Goal: Transaction & Acquisition: Purchase product/service

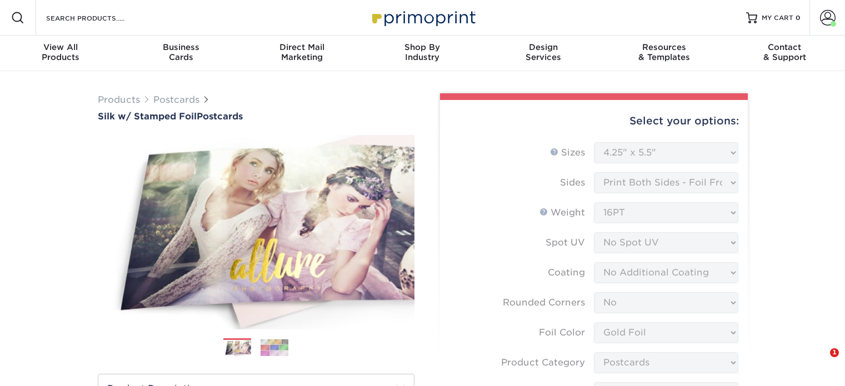
select select "4.25x5.50"
select select "0"
select select "acffa4a5-22f9-4585-ba3f-0adaa54b8c85"
select select "9b7272e0-d6c8-4c3c-8e97-d3a1bcdab858"
select select "ccacb42f-45f7-42d3-bbd3-7c8421cf37f0"
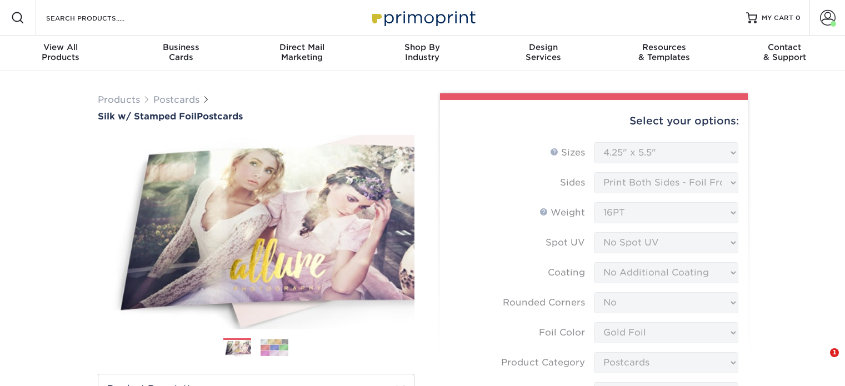
select select "upload"
select select "1000 – $541.00"
select select "62729e59-3aa8-4d99-9469-935898a4093b"
select select "198902"
select select "02"
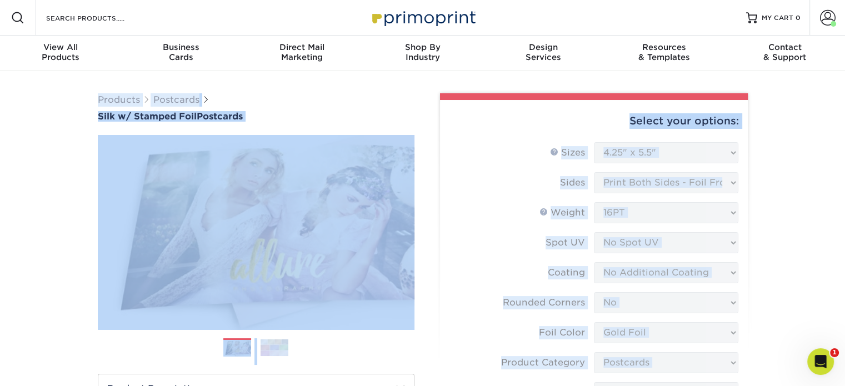
drag, startPoint x: 844, startPoint y: 243, endPoint x: 848, endPoint y: -67, distance: 310.7
click at [776, 21] on span "MY CART" at bounding box center [778, 17] width 32 height 9
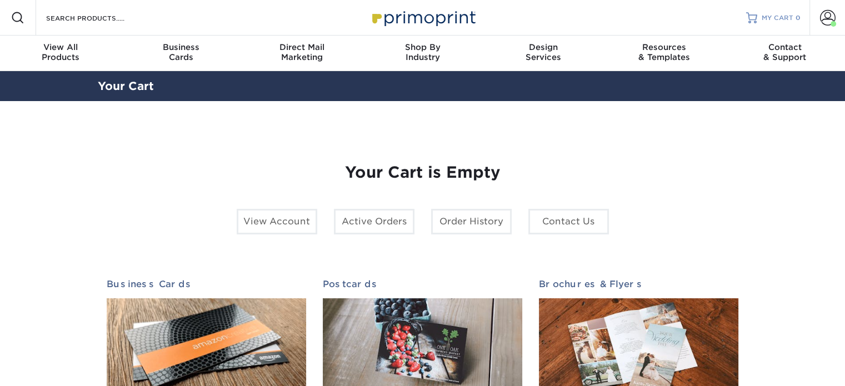
drag, startPoint x: 0, startPoint y: 0, endPoint x: 776, endPoint y: 21, distance: 776.7
click at [776, 21] on span "MY CART" at bounding box center [778, 17] width 32 height 9
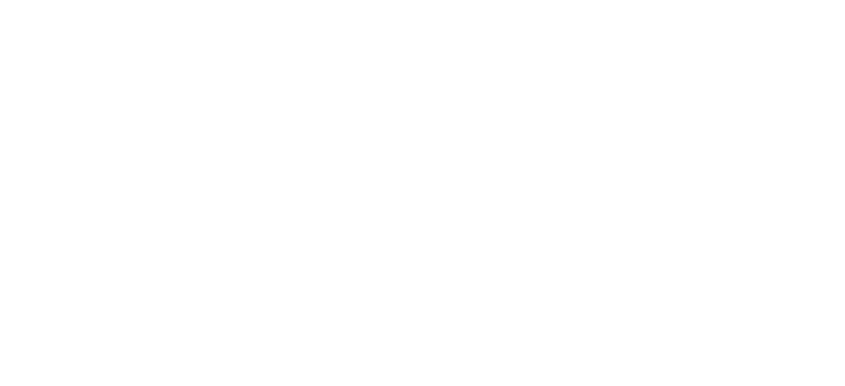
select select "4.25x5.50"
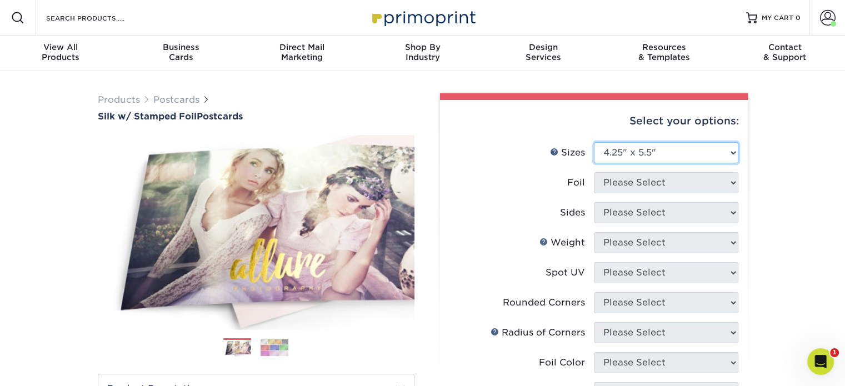
click at [703, 155] on select "Please Select 3" x 5" 4" x 6" 4.25" x 5.5" 4.25" x 6" 5" x 7"" at bounding box center [666, 152] width 145 height 21
click at [594, 142] on select "Please Select 3" x 5" 4" x 6" 4.25" x 5.5" 4.25" x 6" 5" x 7"" at bounding box center [666, 152] width 145 height 21
click at [718, 157] on select "Please Select 3" x 5" 4" x 6" 4.25" x 5.5" 4.25" x 6" 5" x 7"" at bounding box center [666, 152] width 145 height 21
click at [772, 178] on div "Products Postcards Silk w/ Stamped Foil Postcards Previous Next 500 $" at bounding box center [422, 392] width 845 height 643
click at [690, 156] on select "Please Select 3" x 5" 4" x 6" 4.25" x 5.5" 4.25" x 6" 5" x 7"" at bounding box center [666, 152] width 145 height 21
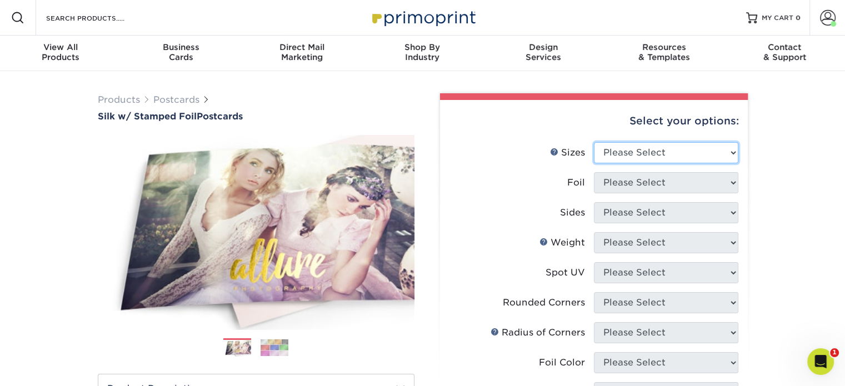
select select "4.25x5.50"
click at [594, 142] on select "Please Select 3" x 5" 4" x 6" 4.25" x 5.5" 4.25" x 6" 5" x 7"" at bounding box center [666, 152] width 145 height 21
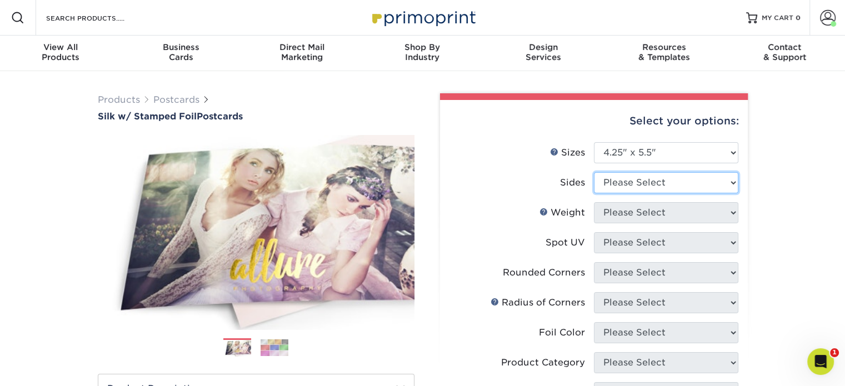
click at [663, 177] on select "Please Select Print Both Sides - Foil Both Sides Print Both Sides - Foil Front …" at bounding box center [666, 182] width 145 height 21
select select "e9e9dfb3-fba1-4d60-972c-fd9ca5904d33"
click at [594, 172] on select "Please Select Print Both Sides - Foil Both Sides Print Both Sides - Foil Front …" at bounding box center [666, 182] width 145 height 21
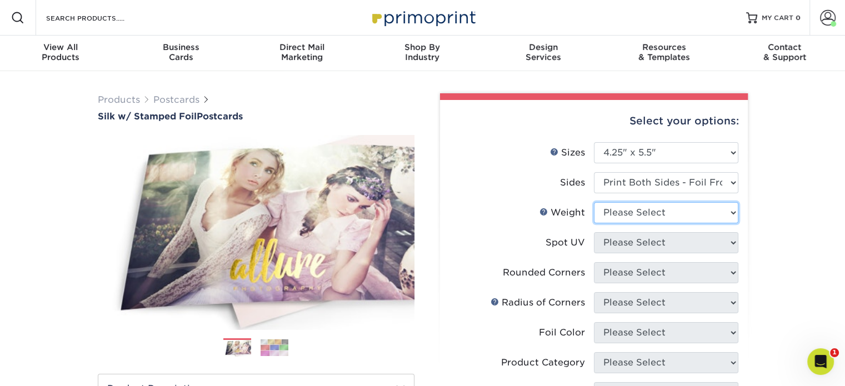
click at [643, 208] on select "Please Select 16PT" at bounding box center [666, 212] width 145 height 21
select select "16PT"
click at [594, 202] on select "Please Select 16PT" at bounding box center [666, 212] width 145 height 21
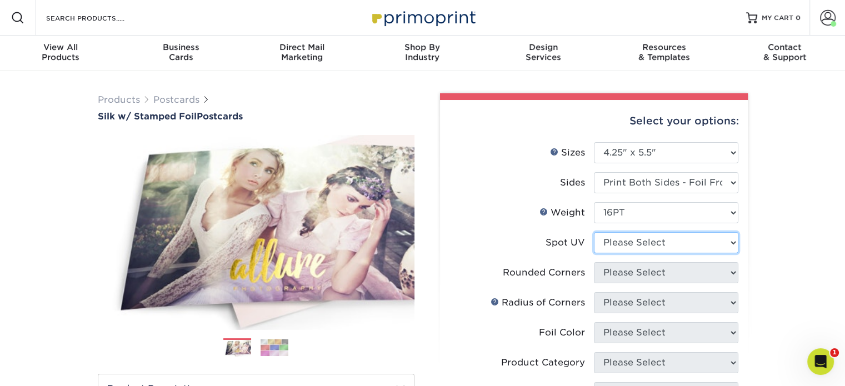
click at [636, 245] on select "Please Select No Spot UV Front and Back (Both Sides) Front Only Back Only" at bounding box center [666, 242] width 145 height 21
select select "3"
click at [594, 232] on select "Please Select No Spot UV Front and Back (Both Sides) Front Only Back Only" at bounding box center [666, 242] width 145 height 21
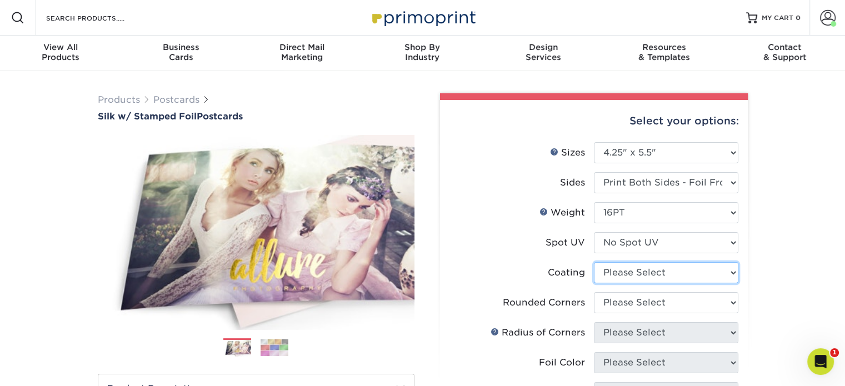
click at [605, 275] on select at bounding box center [666, 272] width 145 height 21
select select "3e7618de-abca-4bda-9f97-8b9129e913d8"
click at [594, 262] on select at bounding box center [666, 272] width 145 height 21
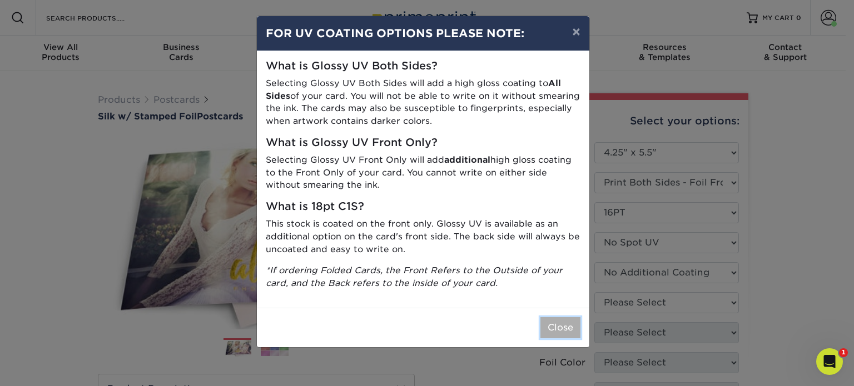
click at [549, 334] on button "Close" at bounding box center [560, 327] width 40 height 21
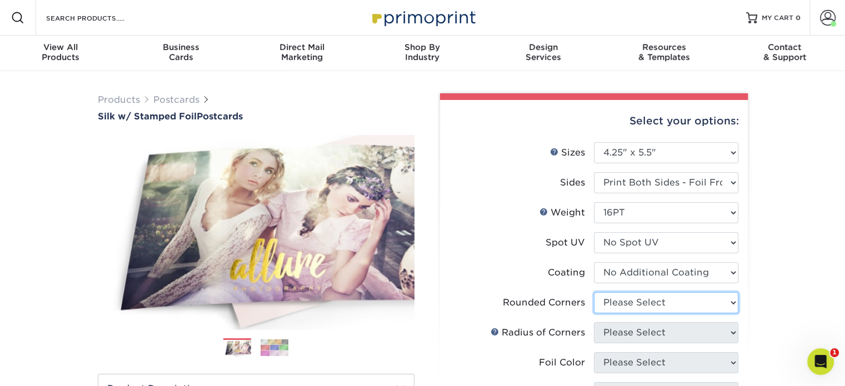
click at [621, 301] on select "Please Select Yes - Round 4 Corners No" at bounding box center [666, 302] width 145 height 21
select select "0"
click at [594, 292] on select "Please Select Yes - Round 4 Corners No" at bounding box center [666, 302] width 145 height 21
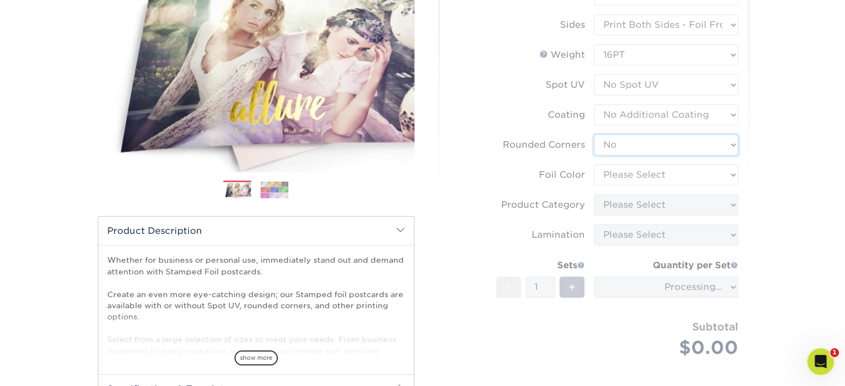
scroll to position [181, 0]
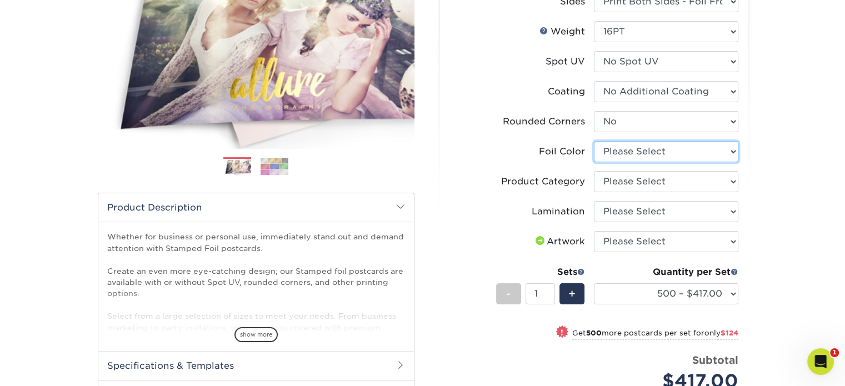
click at [629, 151] on select "Please Select Silver Foil Black Foil Blue Foil Copper Foil Gold Foil Red Foil R…" at bounding box center [666, 151] width 145 height 21
select select "acffa4a5-22f9-4585-ba3f-0adaa54b8c85"
click at [594, 141] on select "Please Select Silver Foil Black Foil Blue Foil Copper Foil Gold Foil Red Foil R…" at bounding box center [666, 151] width 145 height 21
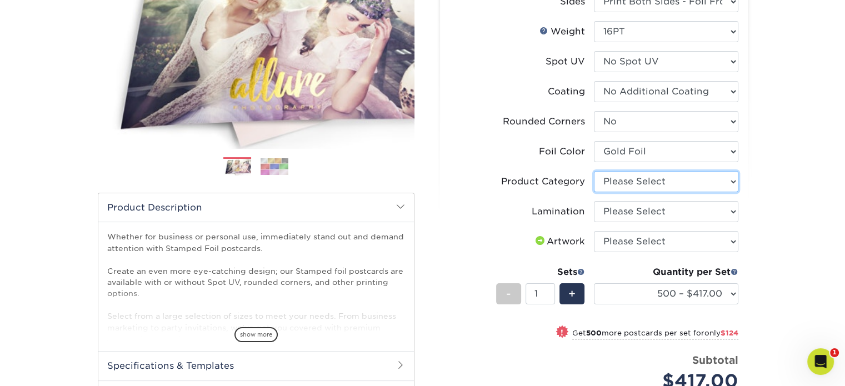
click at [614, 180] on select "Please Select Postcards" at bounding box center [666, 181] width 145 height 21
select select "9b7272e0-d6c8-4c3c-8e97-d3a1bcdab858"
click at [594, 171] on select "Please Select Postcards" at bounding box center [666, 181] width 145 height 21
click at [619, 213] on select "Please Select Silk" at bounding box center [666, 211] width 145 height 21
select select "ccacb42f-45f7-42d3-bbd3-7c8421cf37f0"
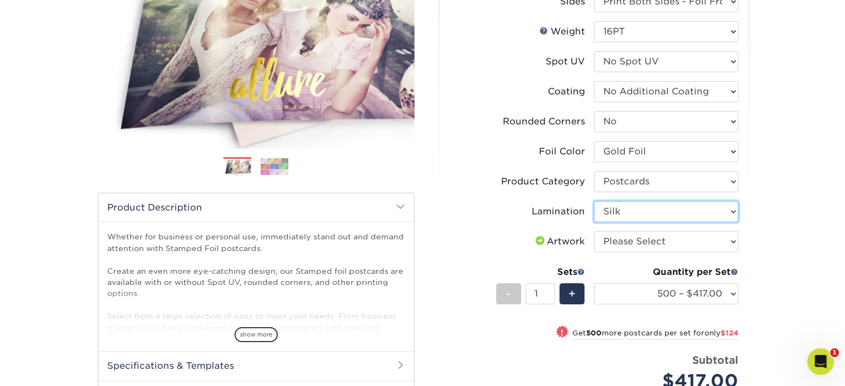
click at [594, 201] on select "Please Select Silk" at bounding box center [666, 211] width 145 height 21
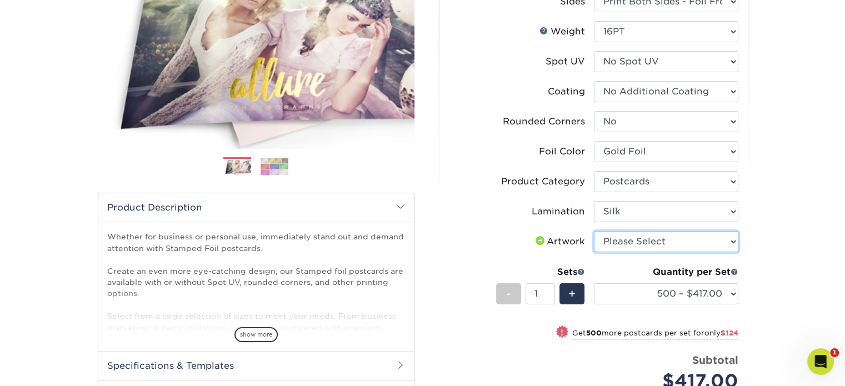
click at [621, 241] on select "Please Select I will upload files I need a design - $150" at bounding box center [666, 241] width 145 height 21
select select "upload"
click at [594, 231] on select "Please Select I will upload files I need a design - $150" at bounding box center [666, 241] width 145 height 21
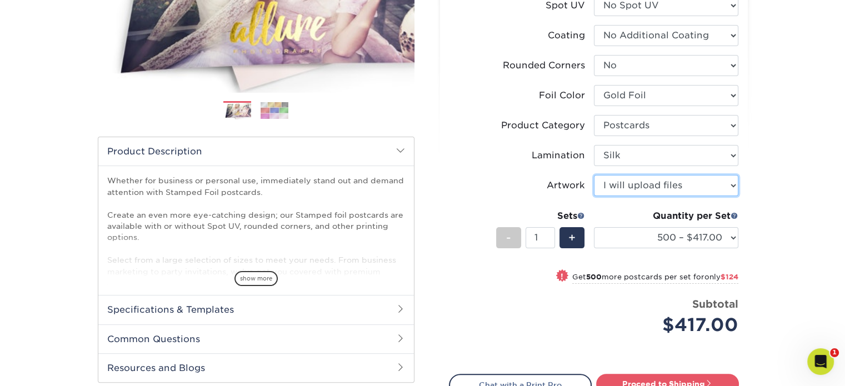
scroll to position [291, 0]
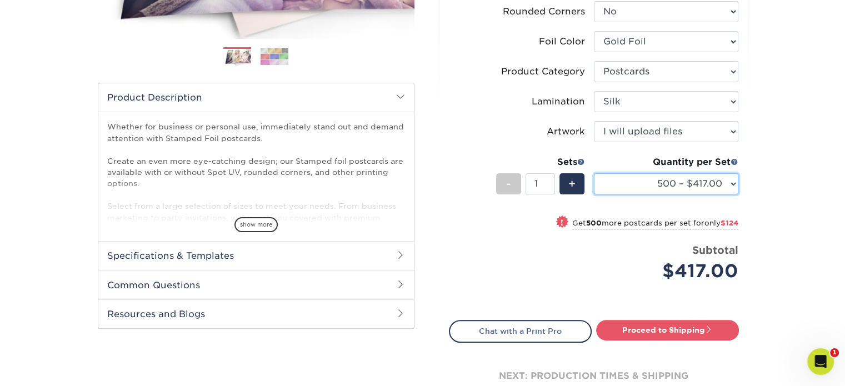
click at [708, 180] on select "500 – $417.00 1000 – $541.00 2500 – $1081.00 5000 – $1702.00" at bounding box center [666, 183] width 145 height 21
select select "1000 – $541.00"
click at [594, 173] on select "500 – $417.00 1000 – $541.00 2500 – $1081.00 5000 – $1702.00" at bounding box center [666, 183] width 145 height 21
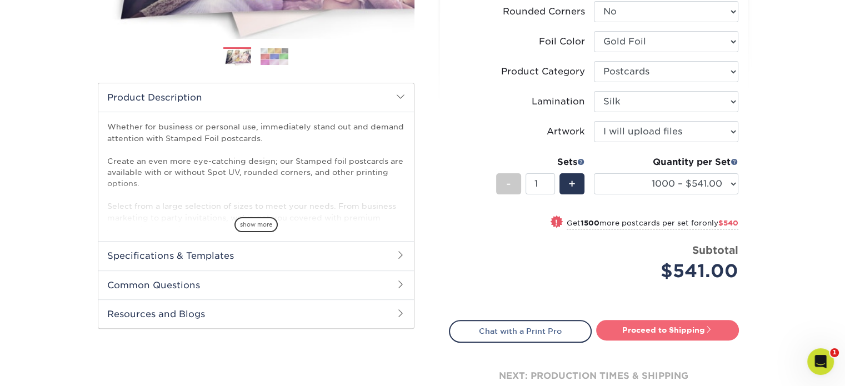
click at [651, 334] on link "Proceed to Shipping" at bounding box center [667, 330] width 143 height 20
type input "Set 1"
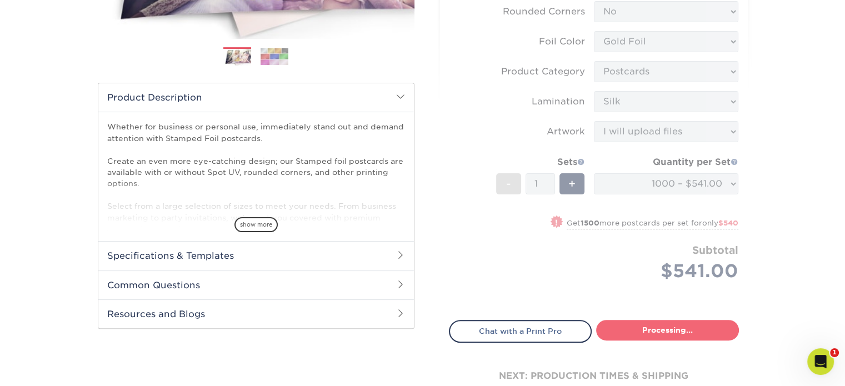
select select "62729e59-3aa8-4d99-9469-935898a4093b"
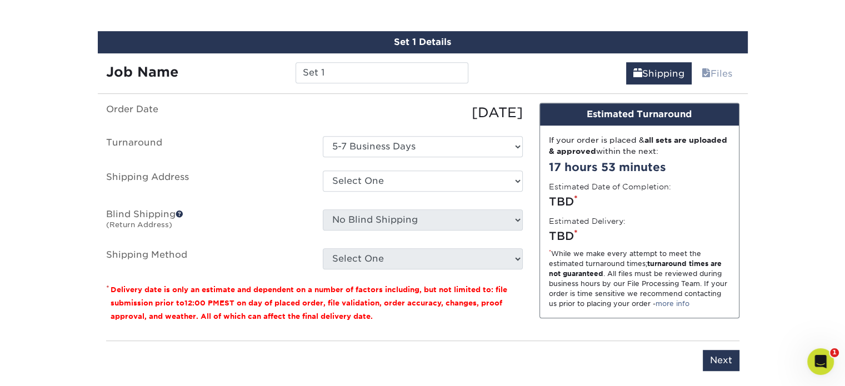
scroll to position [640, 0]
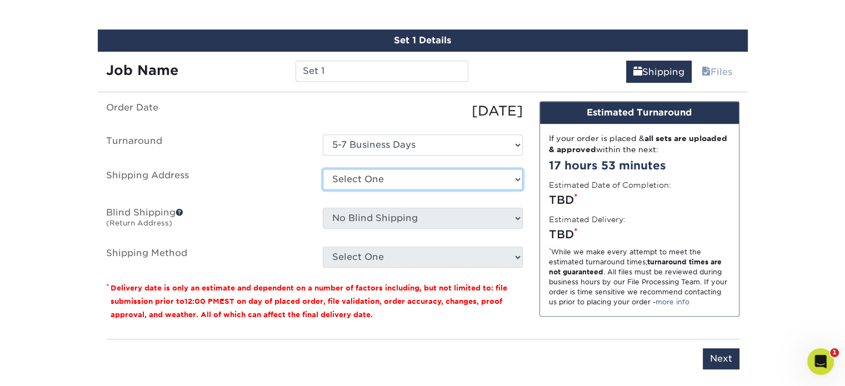
click at [407, 175] on select "Select One Home Studio Edgewater Topshop - Chelsea + Add New Address" at bounding box center [423, 179] width 200 height 21
select select "198902"
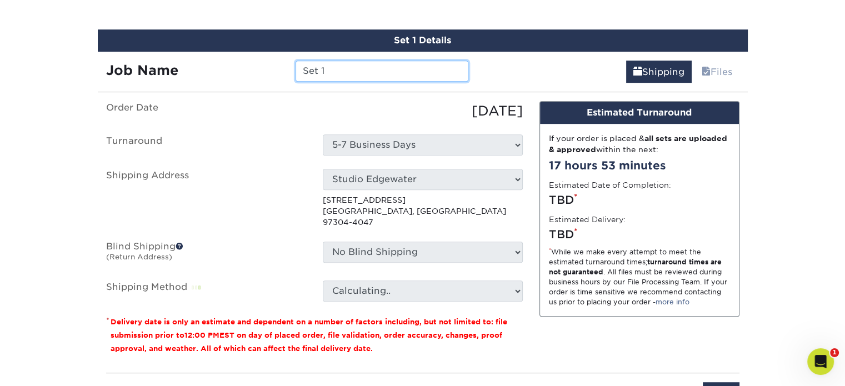
click at [329, 68] on input "Set 1" at bounding box center [382, 71] width 173 height 21
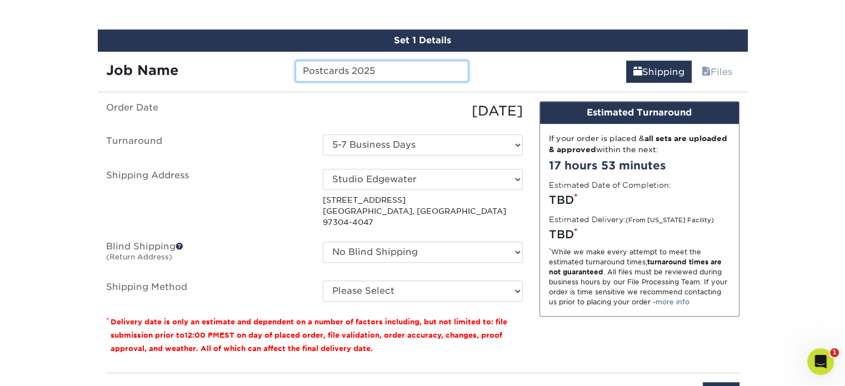
type input "Postcards 2025"
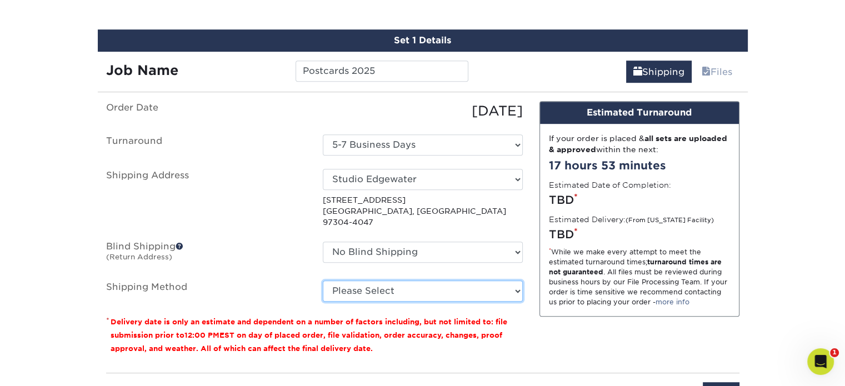
click at [381, 281] on select "Please Select Ground Shipping (+$19.98) 3 Day Shipping Service (+$26.48) 2 Day …" at bounding box center [423, 291] width 200 height 21
select select "02"
click at [323, 281] on select "Please Select Ground Shipping (+$19.98) 3 Day Shipping Service (+$26.48) 2 Day …" at bounding box center [423, 291] width 200 height 21
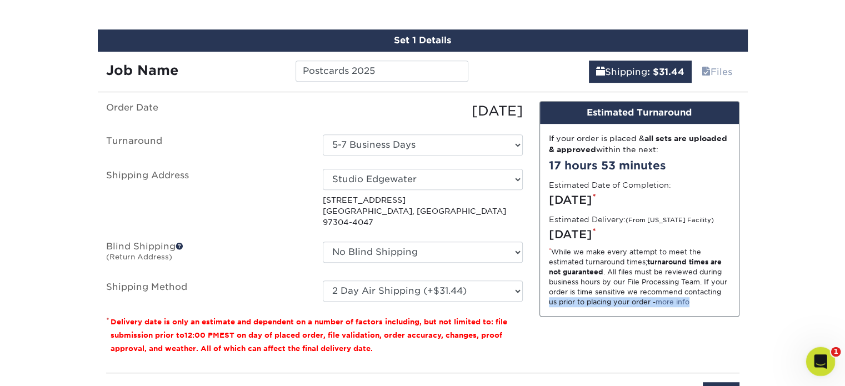
drag, startPoint x: 536, startPoint y: 305, endPoint x: 829, endPoint y: 348, distance: 296.1
click at [829, 348] on body "Resources Menu Search Products Account Welcome, [GEOGRAPHIC_DATA] Account Dashb…" at bounding box center [422, 58] width 845 height 1396
click at [577, 344] on div "Design Estimated Turnaround If your order is placed & all sets are uploaded & a…" at bounding box center [639, 232] width 217 height 263
click at [716, 382] on input "Next" at bounding box center [721, 392] width 37 height 21
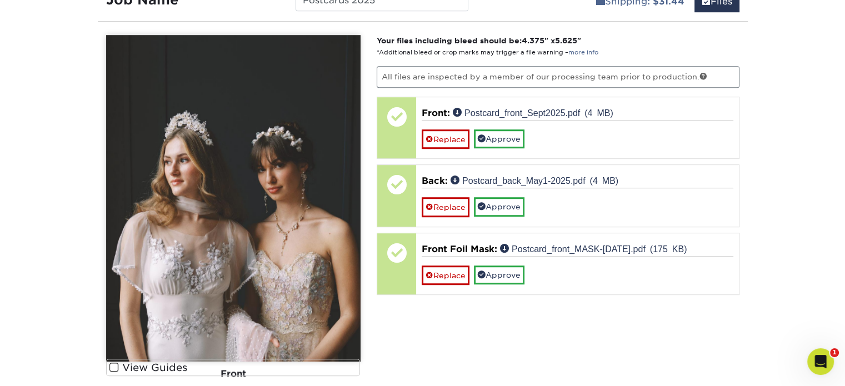
scroll to position [794, 0]
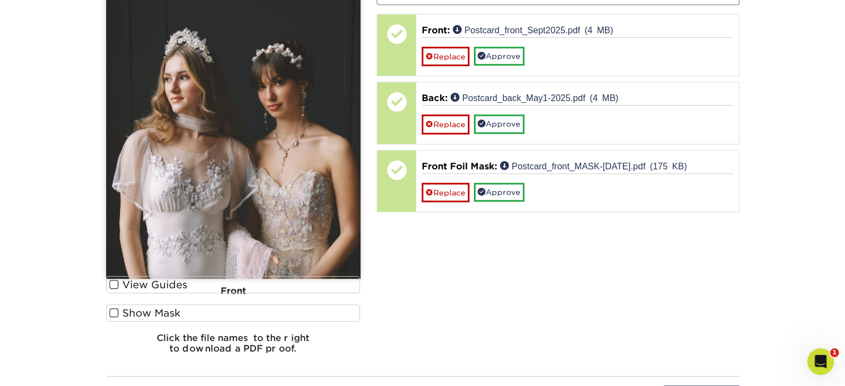
click at [113, 280] on div "Front" at bounding box center [233, 291] width 255 height 24
click at [114, 311] on span at bounding box center [113, 313] width 9 height 11
click at [0, 0] on input "Show Mask" at bounding box center [0, 0] width 0 height 0
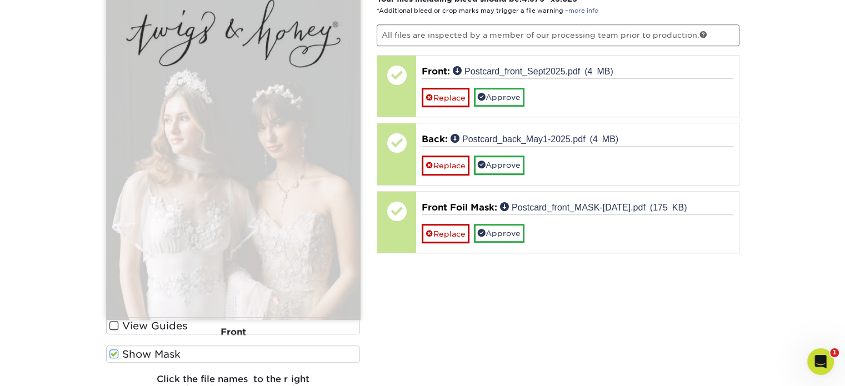
scroll to position [734, 0]
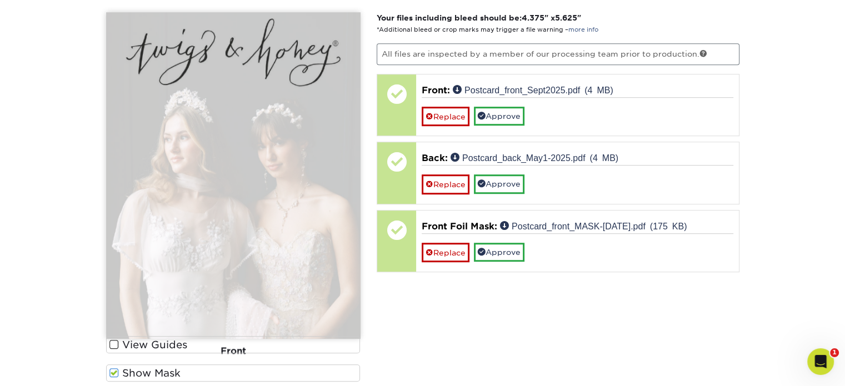
click at [112, 345] on div "Front" at bounding box center [233, 351] width 255 height 24
click at [116, 370] on span at bounding box center [113, 373] width 9 height 11
click at [0, 0] on input "Show Mask" at bounding box center [0, 0] width 0 height 0
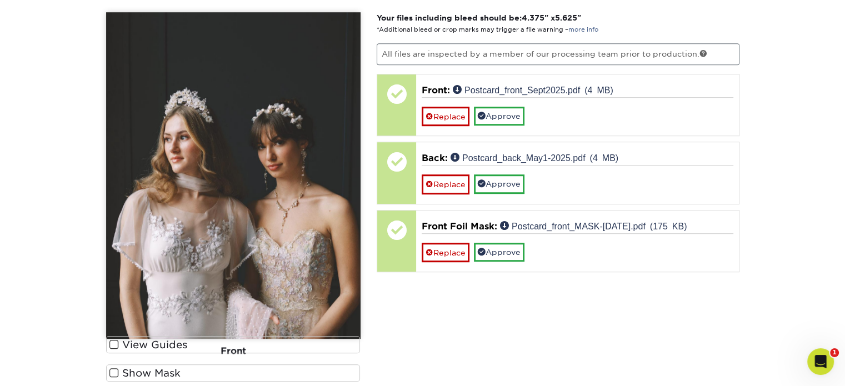
click at [116, 342] on div "Front" at bounding box center [233, 351] width 255 height 24
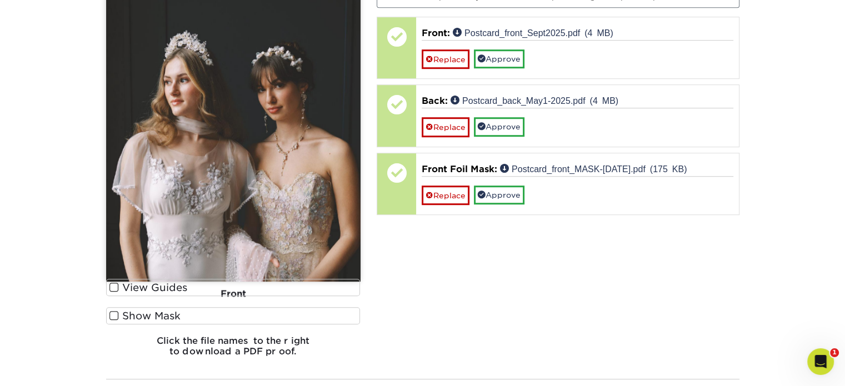
scroll to position [776, 0]
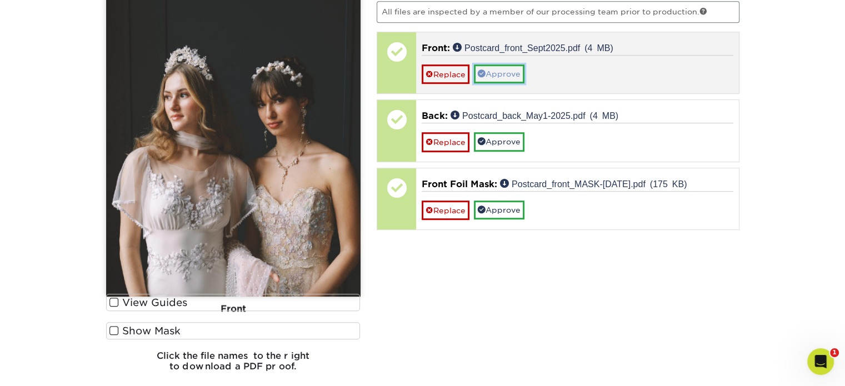
click at [517, 72] on link "Approve" at bounding box center [499, 73] width 51 height 19
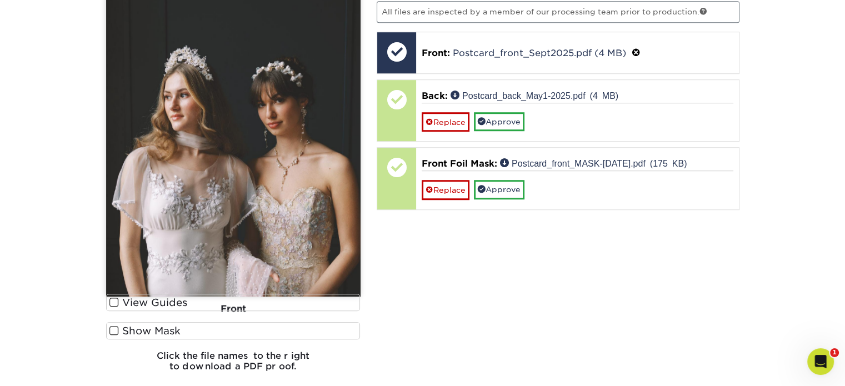
click at [113, 300] on div "Front" at bounding box center [233, 309] width 255 height 24
click at [116, 330] on span at bounding box center [113, 331] width 9 height 11
click at [0, 0] on input "Show Mask" at bounding box center [0, 0] width 0 height 0
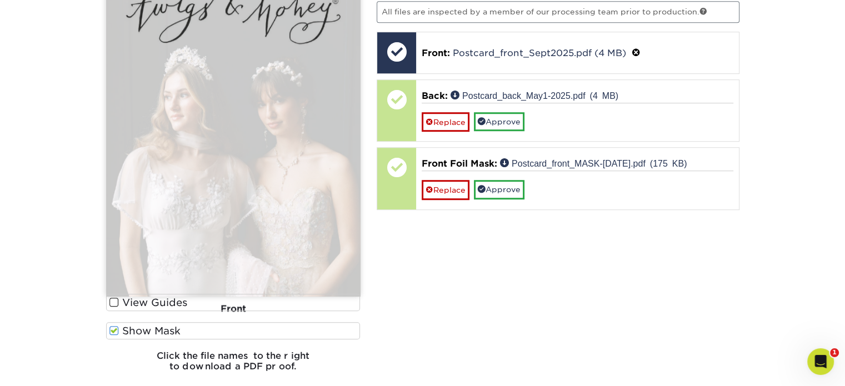
click at [116, 330] on span at bounding box center [113, 331] width 9 height 11
click at [0, 0] on input "Show Mask" at bounding box center [0, 0] width 0 height 0
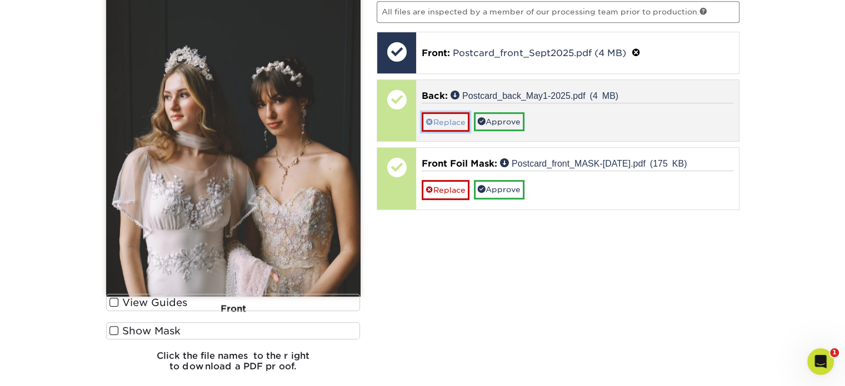
click at [434, 122] on link "Replace" at bounding box center [446, 121] width 48 height 19
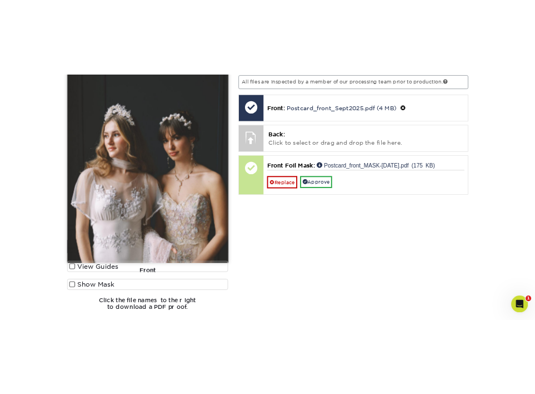
scroll to position [761, 0]
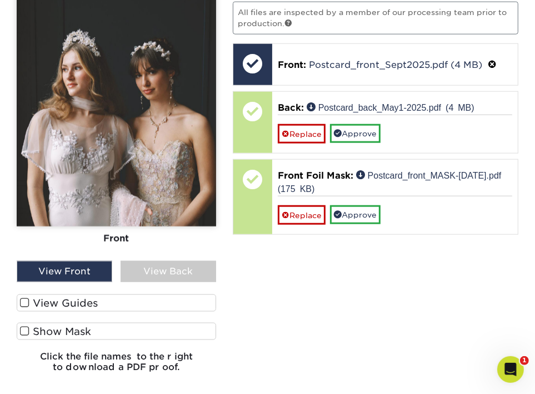
click at [205, 265] on div "View Back" at bounding box center [169, 271] width 96 height 21
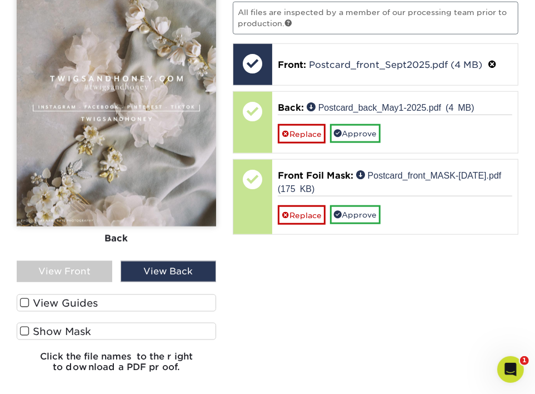
click at [27, 297] on span at bounding box center [24, 302] width 9 height 11
click at [0, 0] on input "View Guides" at bounding box center [0, 0] width 0 height 0
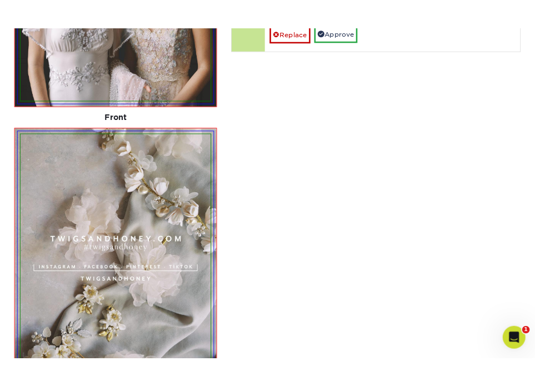
scroll to position [944, 0]
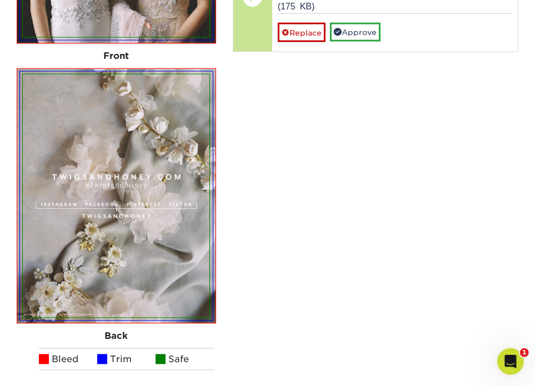
click at [396, 175] on div "Your files including bleed should be: 4.375 " x 5.625 " *Additional bleed or cr…" at bounding box center [376, 133] width 302 height 690
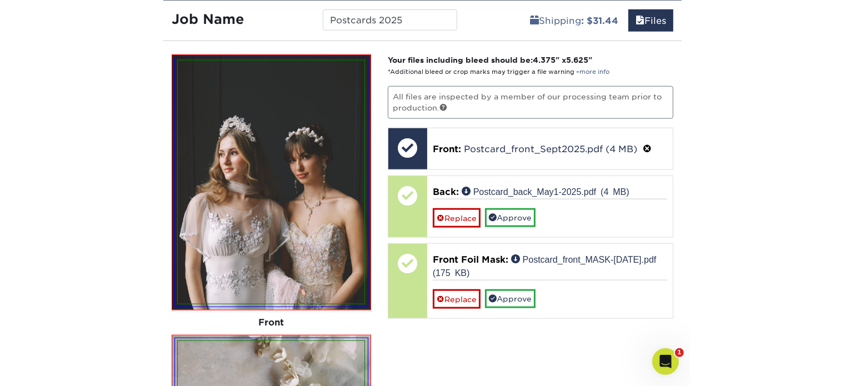
scroll to position [691, 0]
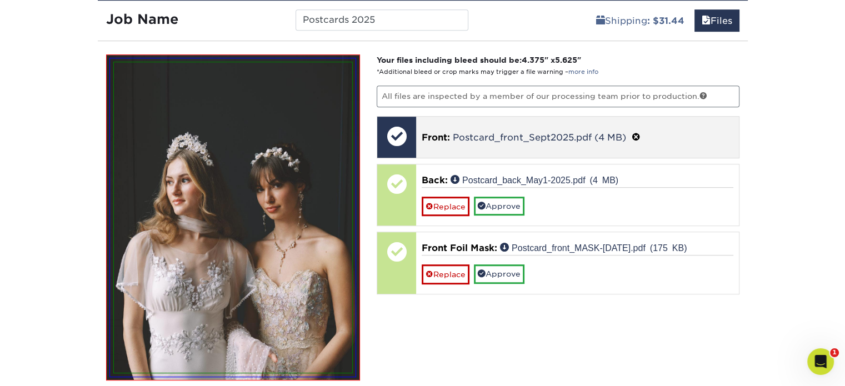
click at [637, 133] on span at bounding box center [636, 137] width 9 height 11
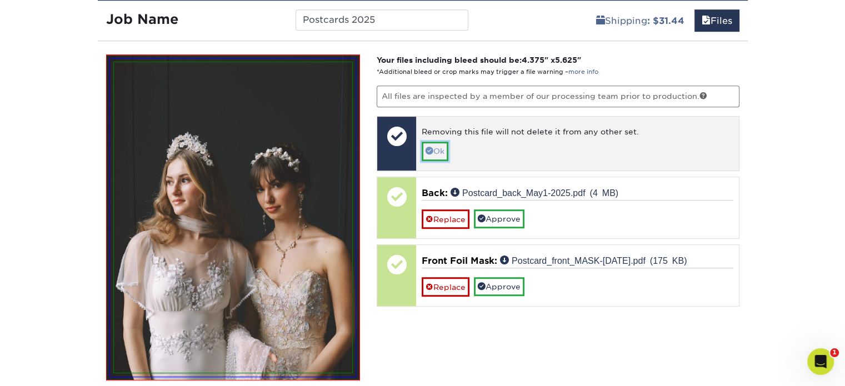
click at [442, 148] on link "Ok" at bounding box center [435, 151] width 27 height 19
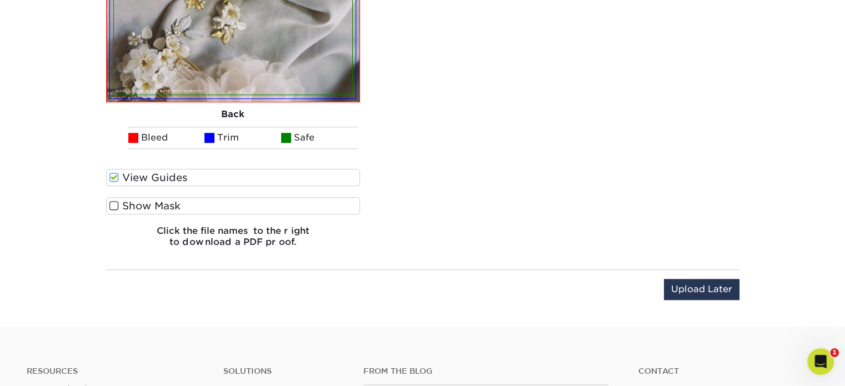
scroll to position [1336, 0]
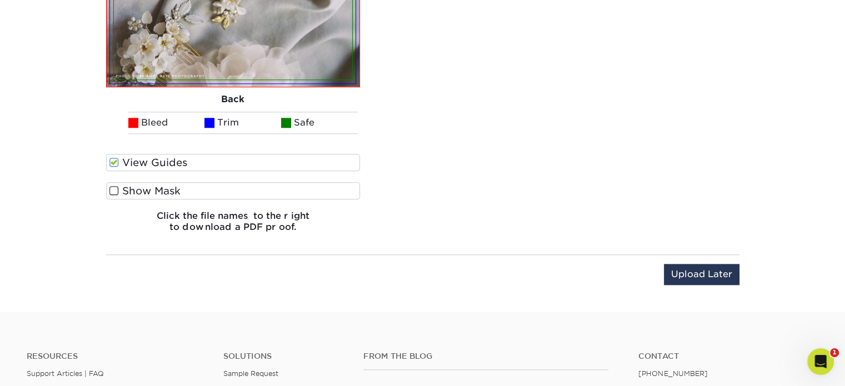
click at [113, 190] on span at bounding box center [113, 191] width 9 height 11
click at [0, 0] on input "Show Mask" at bounding box center [0, 0] width 0 height 0
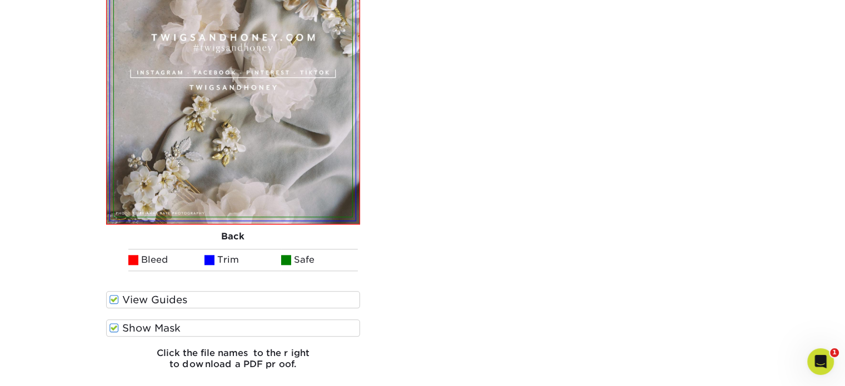
scroll to position [1196, 0]
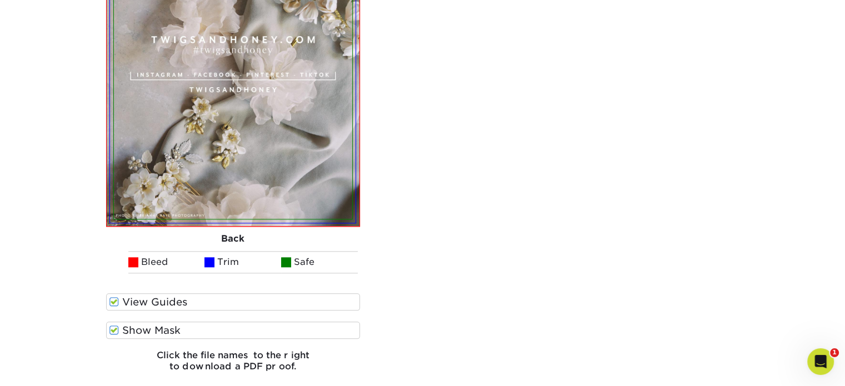
click at [116, 298] on span at bounding box center [113, 302] width 9 height 11
click at [0, 0] on input "View Guides" at bounding box center [0, 0] width 0 height 0
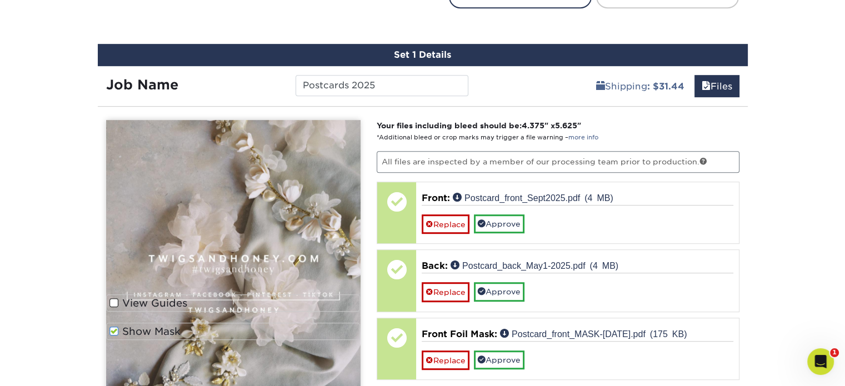
click at [111, 326] on span at bounding box center [113, 331] width 9 height 11
click at [0, 0] on input "Show Mask" at bounding box center [0, 0] width 0 height 0
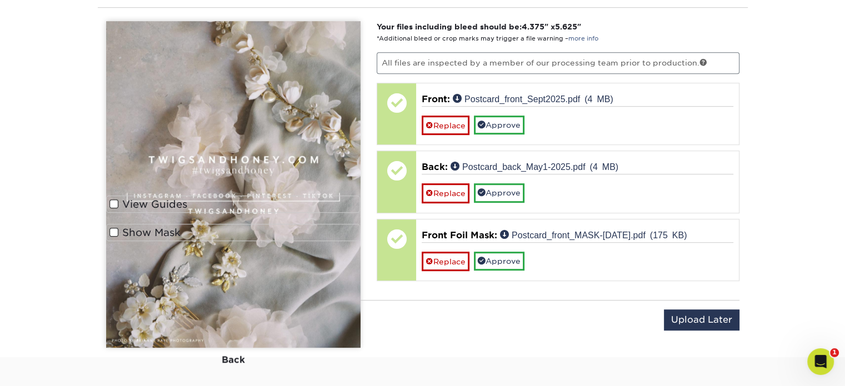
scroll to position [727, 0]
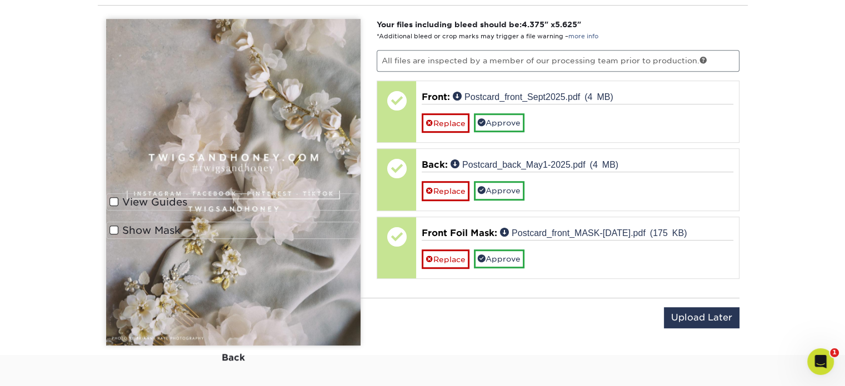
click at [111, 228] on span at bounding box center [113, 230] width 9 height 11
click at [0, 0] on input "Show Mask" at bounding box center [0, 0] width 0 height 0
click at [111, 228] on span at bounding box center [113, 230] width 9 height 11
click at [0, 0] on input "Show Mask" at bounding box center [0, 0] width 0 height 0
click at [113, 198] on span at bounding box center [113, 202] width 9 height 11
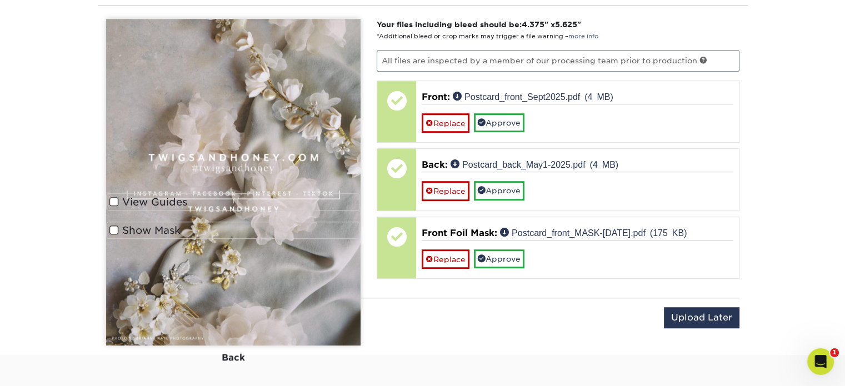
click at [0, 0] on input "View Guides" at bounding box center [0, 0] width 0 height 0
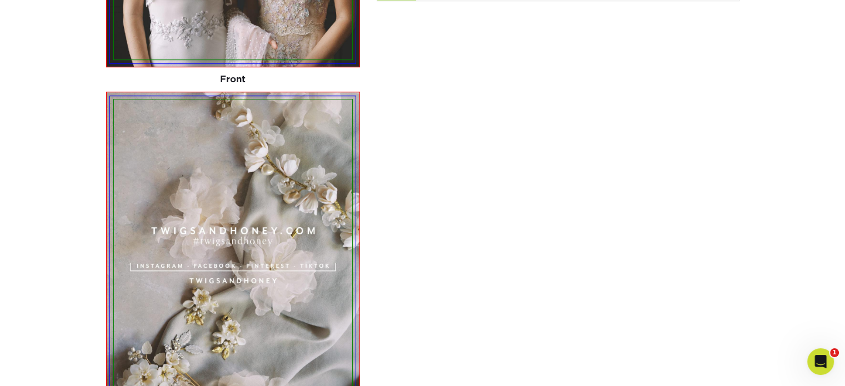
scroll to position [1038, 0]
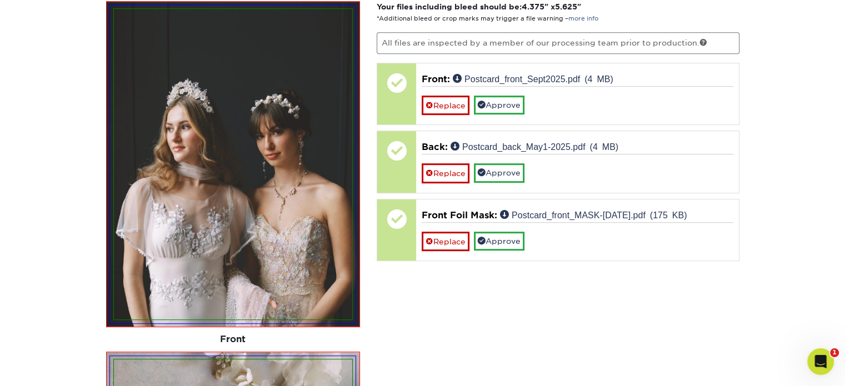
scroll to position [747, 0]
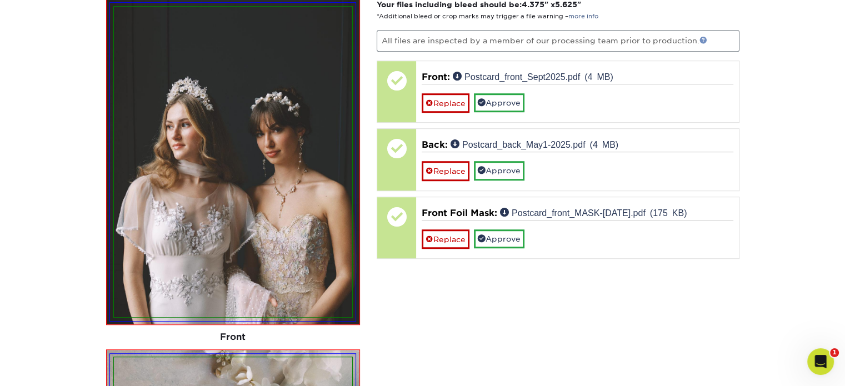
click at [704, 39] on link at bounding box center [704, 40] width 8 height 8
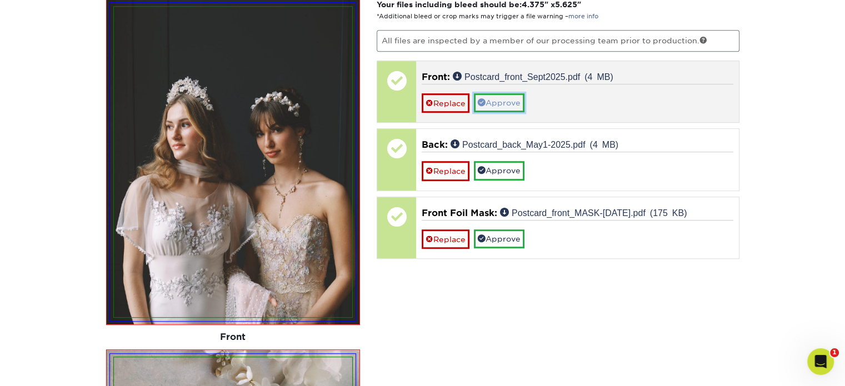
click at [507, 102] on link "Approve" at bounding box center [499, 102] width 51 height 19
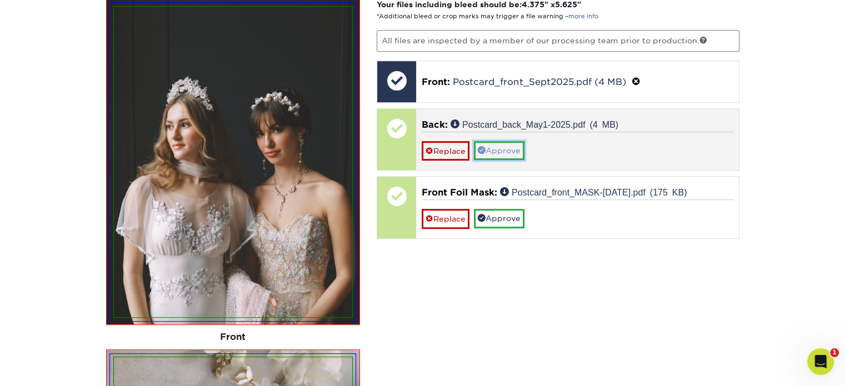
click at [509, 146] on link "Approve" at bounding box center [499, 150] width 51 height 19
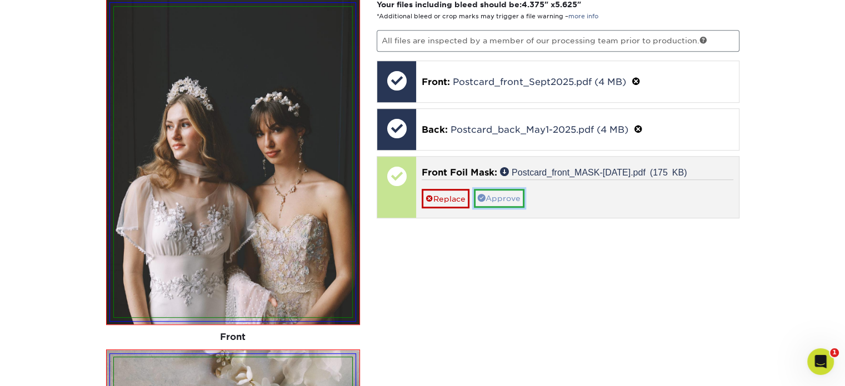
click at [510, 195] on link "Approve" at bounding box center [499, 198] width 51 height 19
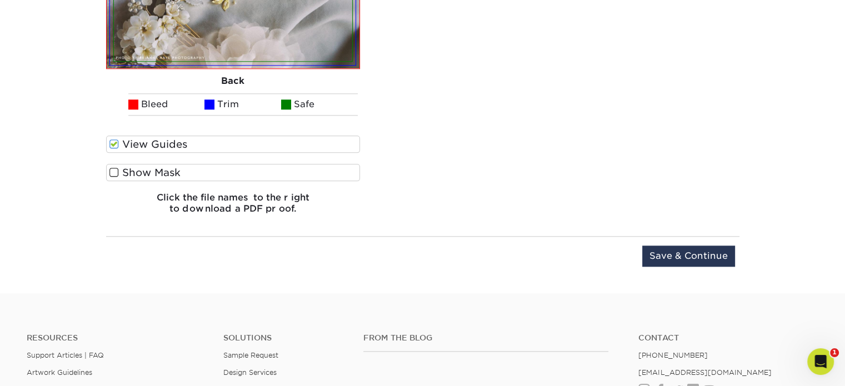
scroll to position [1385, 0]
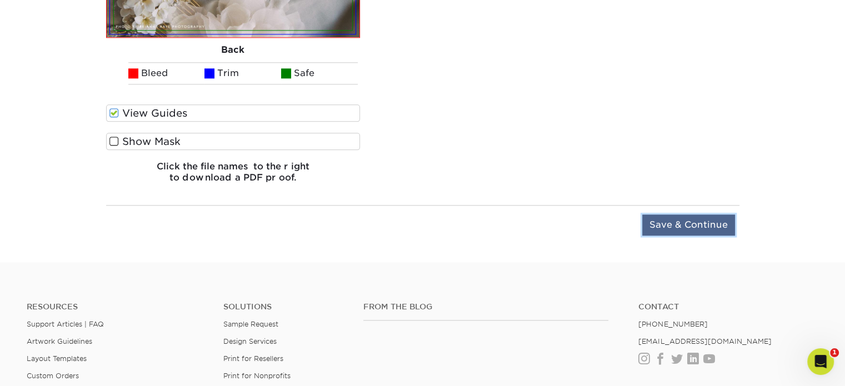
click at [707, 215] on input "Save & Continue" at bounding box center [689, 225] width 93 height 21
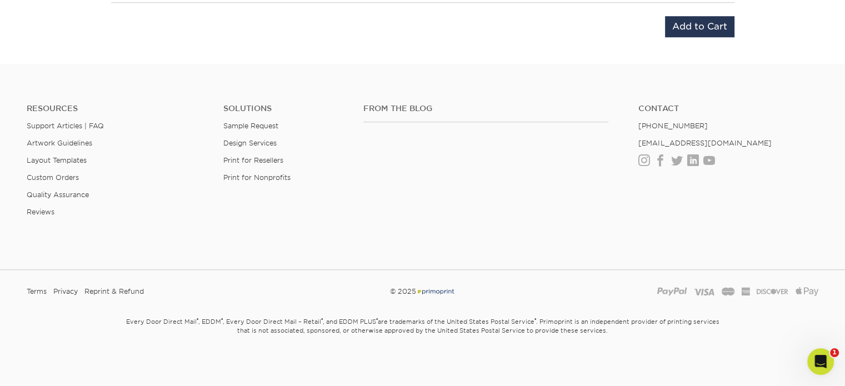
scroll to position [535, 0]
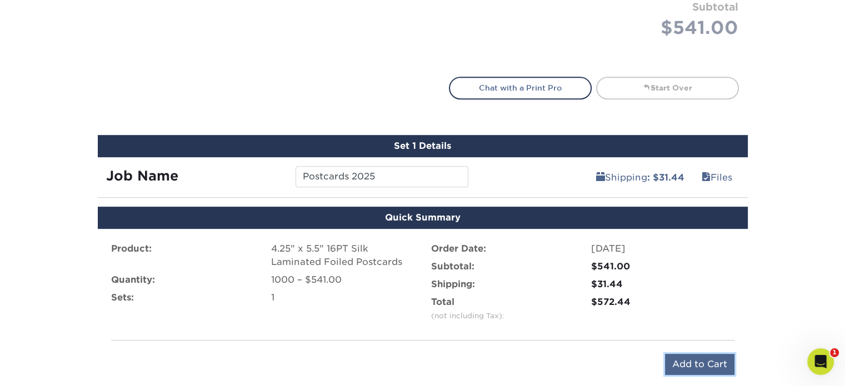
click at [711, 357] on input "Add to Cart" at bounding box center [699, 364] width 69 height 21
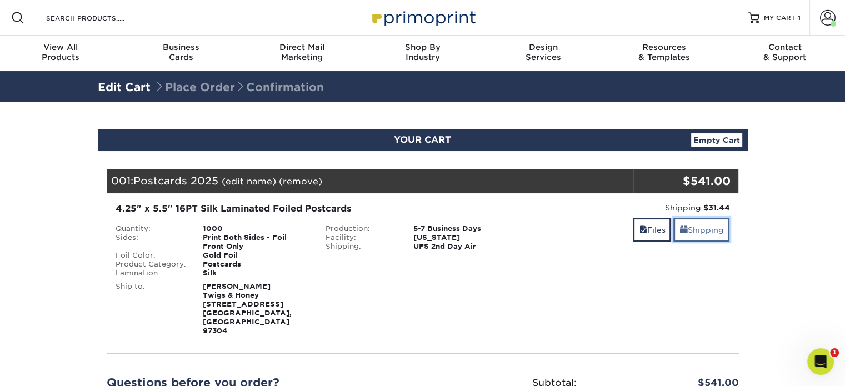
click at [694, 233] on link "Shipping" at bounding box center [702, 230] width 56 height 24
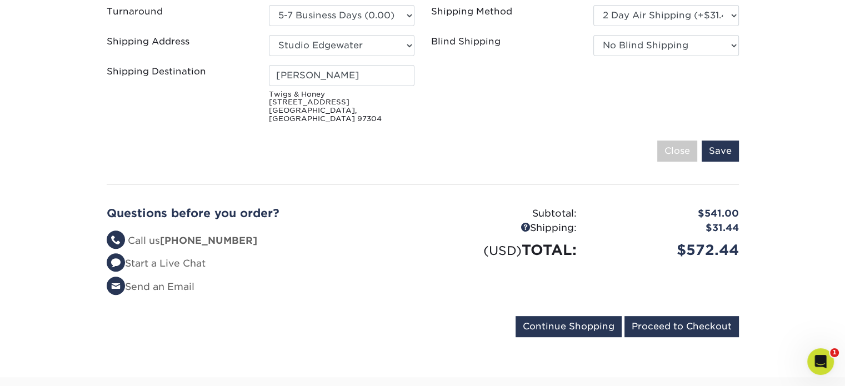
scroll to position [391, 0]
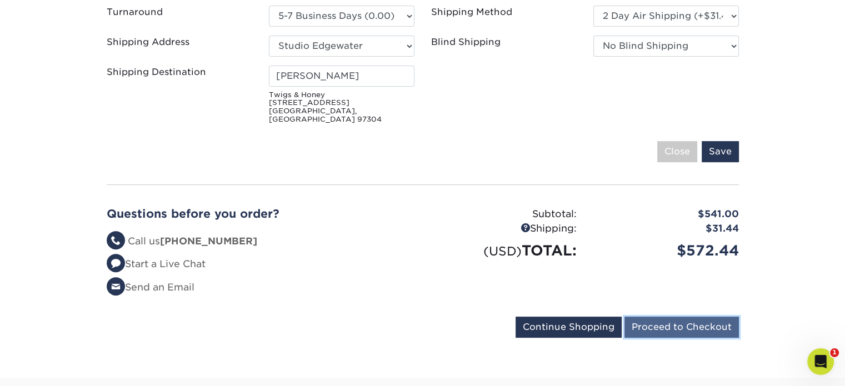
click at [723, 317] on input "Proceed to Checkout" at bounding box center [682, 327] width 114 height 21
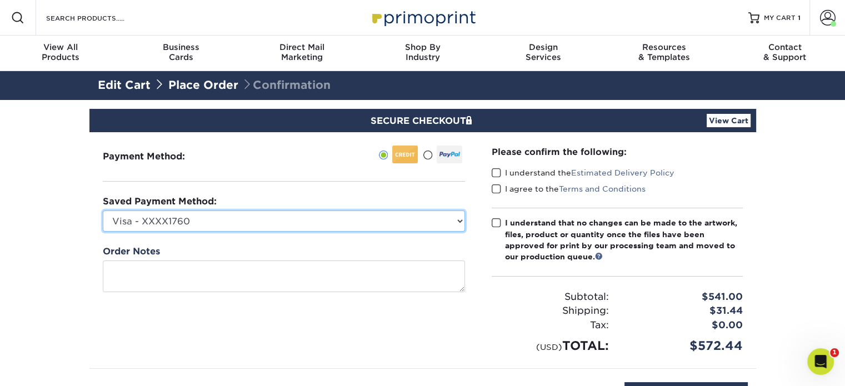
click at [452, 220] on select "Visa - XXXX1760 Visa - XXXX2108 Visa - XXXX6341 New Credit Card" at bounding box center [284, 221] width 362 height 21
select select "74757"
click at [103, 211] on select "Visa - XXXX1760 Visa - XXXX2108 Visa - XXXX6341 New Credit Card" at bounding box center [284, 221] width 362 height 21
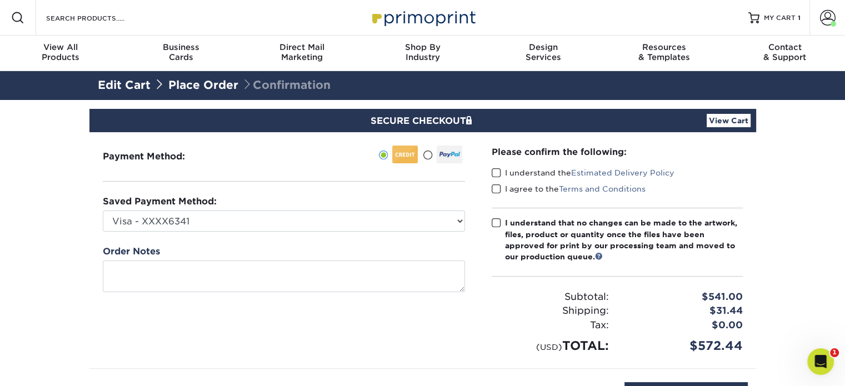
click at [498, 174] on span at bounding box center [496, 173] width 9 height 11
click at [0, 0] on input "I understand the Estimated Delivery Policy" at bounding box center [0, 0] width 0 height 0
click at [497, 191] on span at bounding box center [496, 189] width 9 height 11
click at [0, 0] on input "I agree to the Terms and Conditions" at bounding box center [0, 0] width 0 height 0
click at [496, 225] on span at bounding box center [496, 223] width 9 height 11
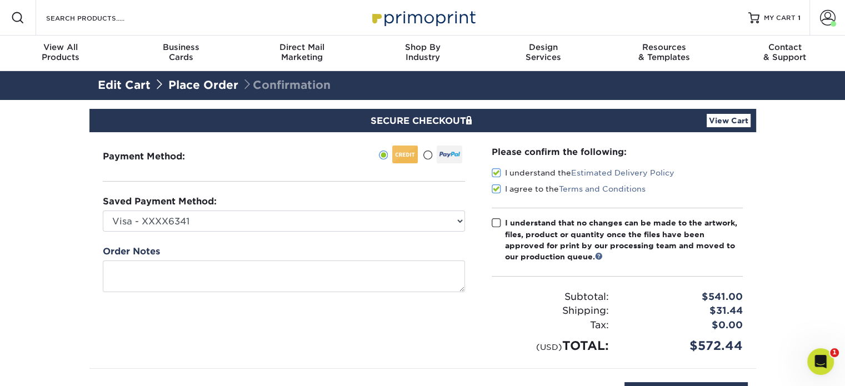
click at [0, 0] on input "I understand that no changes can be made to the artwork, files, product or quan…" at bounding box center [0, 0] width 0 height 0
drag, startPoint x: 746, startPoint y: 344, endPoint x: 700, endPoint y: 343, distance: 46.7
click at [700, 343] on div "$572.44" at bounding box center [684, 346] width 134 height 18
drag, startPoint x: 700, startPoint y: 343, endPoint x: 811, endPoint y: 311, distance: 115.7
click at [811, 311] on section "SECURE CHECKOUT View Cart Payment Method: Saved Payment Method:" at bounding box center [422, 277] width 845 height 355
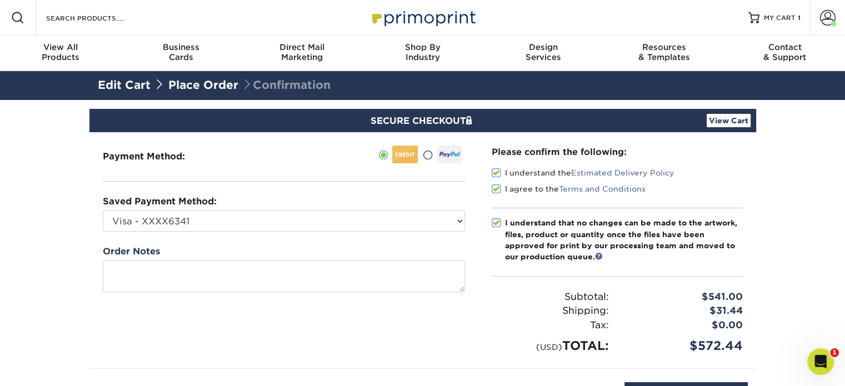
scroll to position [338, 0]
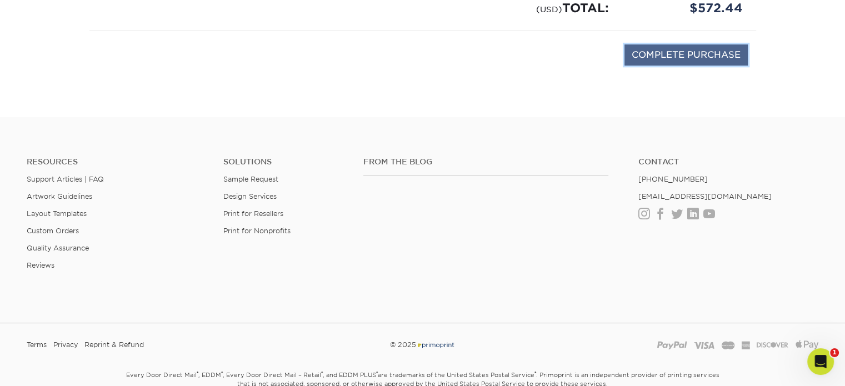
click at [705, 51] on input "COMPLETE PURCHASE" at bounding box center [686, 54] width 123 height 21
type input "PROCESSING, PLEASE WAIT..."
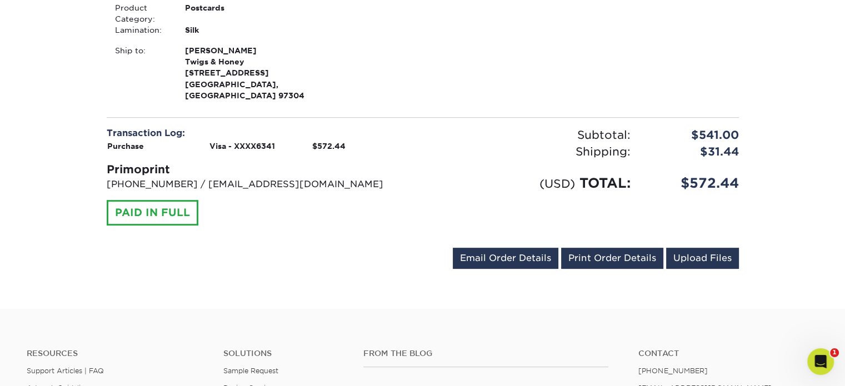
scroll to position [404, 0]
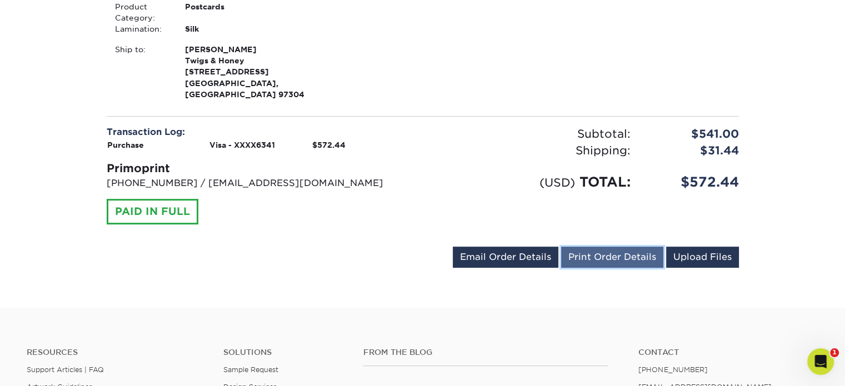
click at [634, 247] on link "Print Order Details" at bounding box center [612, 257] width 102 height 21
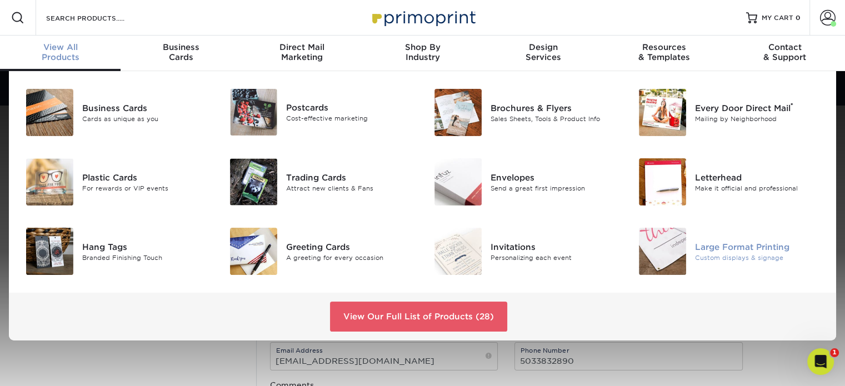
click at [711, 255] on div "Custom displays & signage" at bounding box center [759, 257] width 128 height 9
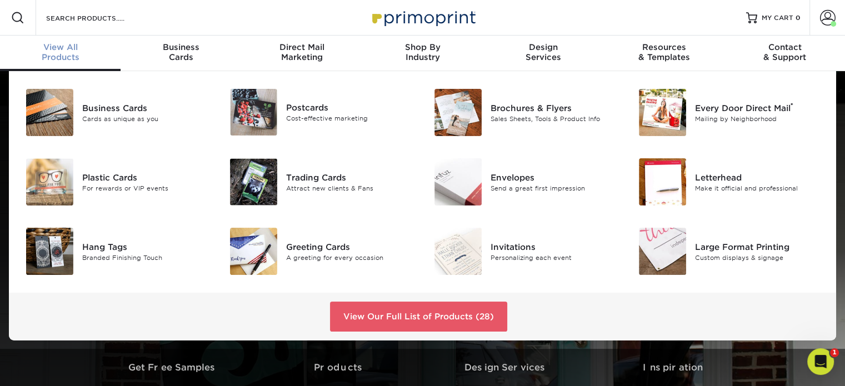
click at [480, 297] on div "View Our Full List of Products (28)" at bounding box center [423, 317] width 828 height 48
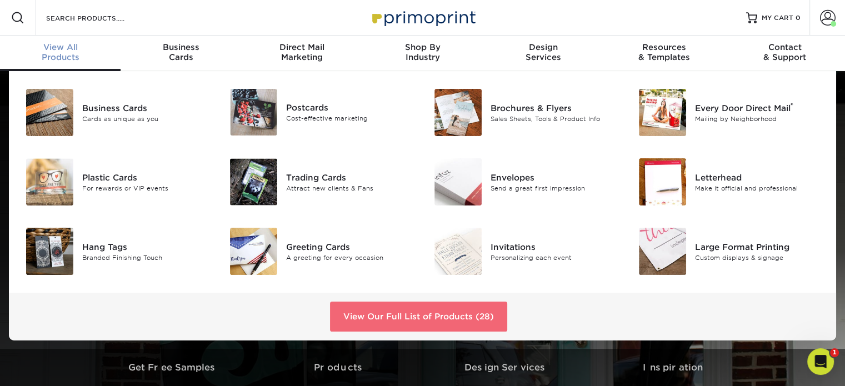
click at [481, 308] on link "View Our Full List of Products (28)" at bounding box center [418, 317] width 177 height 30
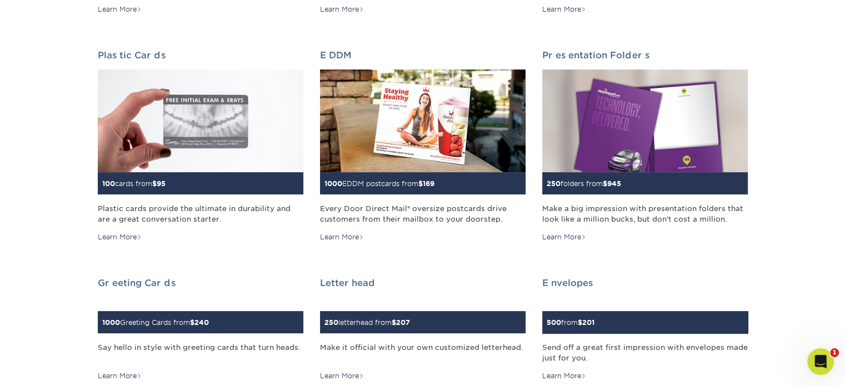
scroll to position [429, 0]
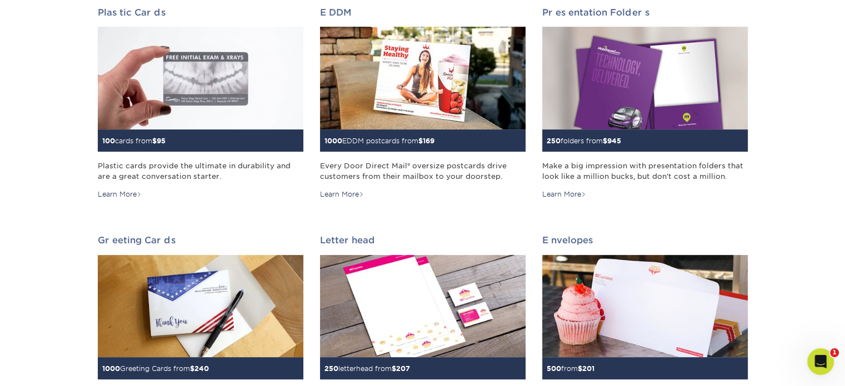
drag, startPoint x: 853, startPoint y: 27, endPoint x: 853, endPoint y: 103, distance: 76.1
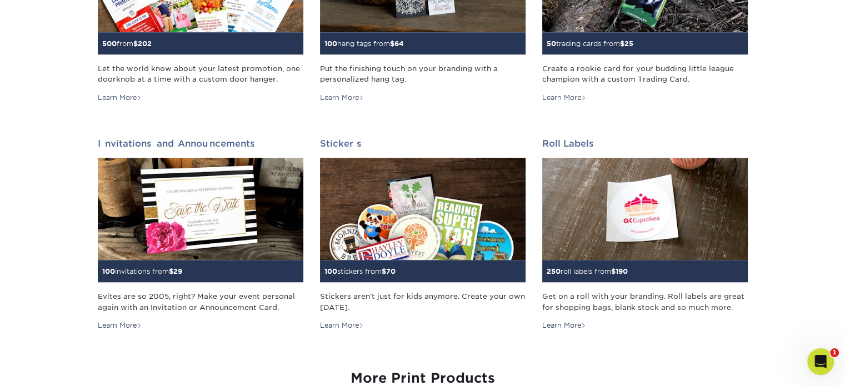
scroll to position [1252, 0]
